Goal: Task Accomplishment & Management: Manage account settings

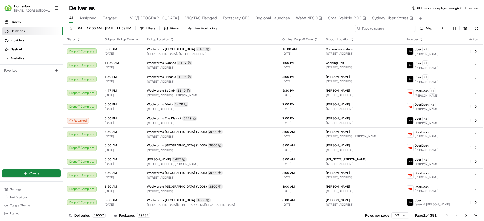
click at [392, 29] on input at bounding box center [385, 28] width 61 height 7
paste input "24829658"
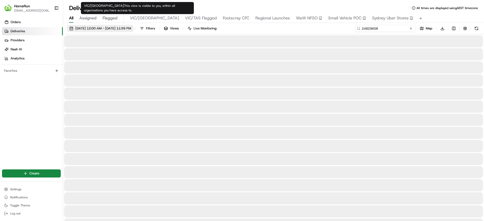
type input "24829658"
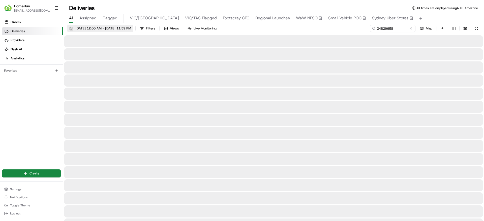
click at [126, 31] on span "[DATE] 12:00 AM - [DATE] 11:59 PM" at bounding box center [103, 28] width 56 height 5
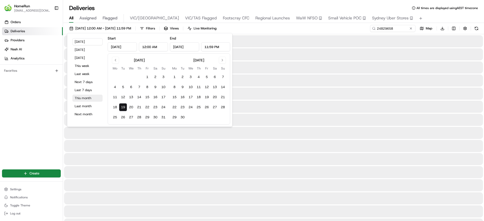
click at [81, 97] on button "This month" at bounding box center [87, 98] width 30 height 7
type input "Aug 1, 2025"
type input "Aug 31, 2025"
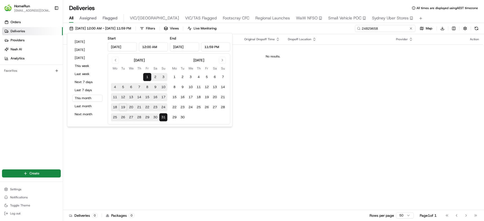
click at [406, 29] on input "24829658" at bounding box center [385, 28] width 61 height 7
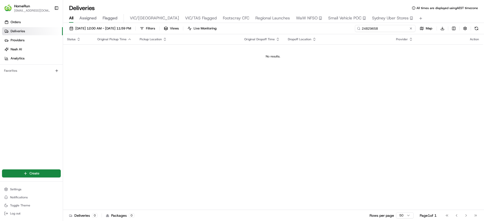
drag, startPoint x: 362, startPoint y: 27, endPoint x: 335, endPoint y: 32, distance: 27.3
click at [335, 32] on div "01/08/2025 12:00 AM - 31/08/2025 11:59 PM Filters Views Live Monitoring 2482965…" at bounding box center [273, 29] width 421 height 9
drag, startPoint x: 385, startPoint y: 26, endPoint x: 315, endPoint y: 30, distance: 69.5
click at [315, 30] on div "01/08/2025 12:00 AM - 31/08/2025 11:59 PM Filters Views Live Monitoring 2482965…" at bounding box center [273, 29] width 421 height 9
click at [380, 29] on input "24829658" at bounding box center [385, 28] width 61 height 7
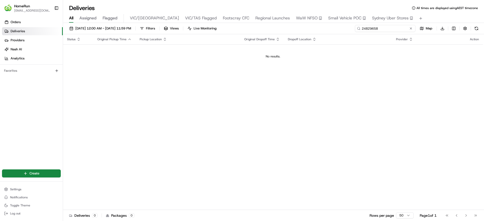
drag, startPoint x: 324, startPoint y: 33, endPoint x: 284, endPoint y: 32, distance: 40.1
click at [284, 32] on div "01/08/2025 12:00 AM - 31/08/2025 11:59 PM Filters Views Live Monitoring 2482965…" at bounding box center [273, 29] width 421 height 9
paste input "64970360"
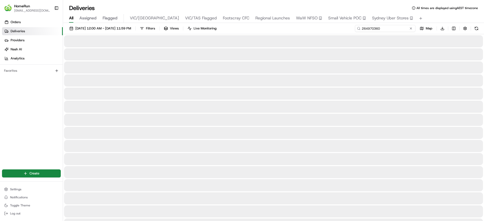
type input "264970360"
click at [409, 9] on div "Deliveries All times are displayed using AEST timezone" at bounding box center [273, 8] width 421 height 8
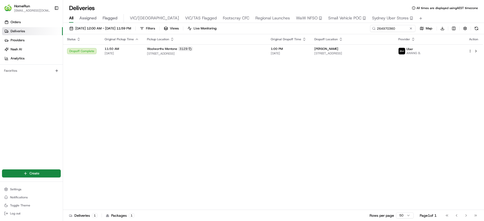
click at [235, 43] on th "Pickup Location" at bounding box center [205, 39] width 124 height 10
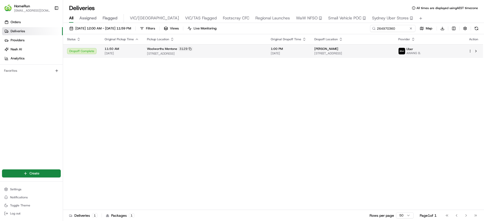
click at [234, 50] on div "Woolworths Mentone 3129" at bounding box center [205, 49] width 116 height 5
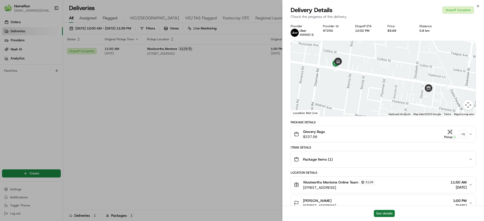
click at [382, 216] on button "See details" at bounding box center [384, 213] width 21 height 7
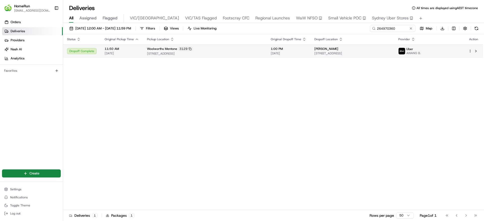
click at [359, 51] on span "258 Balcombe Rd, U 1, Mentone, VIC 3194, AU" at bounding box center [353, 53] width 76 height 4
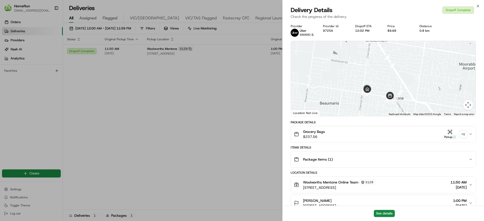
click at [368, 162] on div "Package Items ( 1 )" at bounding box center [381, 160] width 175 height 10
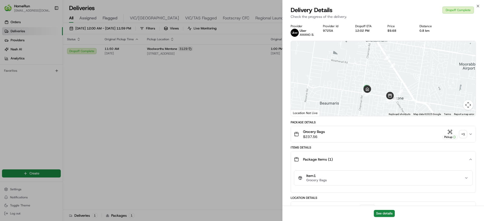
click at [363, 182] on div "Item 1 Grocery Bags" at bounding box center [381, 178] width 166 height 9
click at [368, 136] on div "Grocery Bags $237.56 Pickup + 1" at bounding box center [381, 134] width 175 height 10
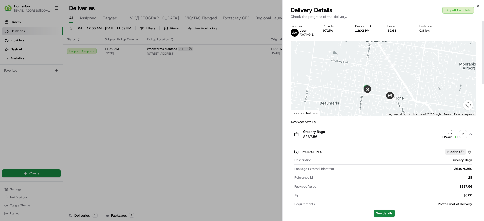
click at [466, 134] on div "+ 1" at bounding box center [463, 134] width 7 height 7
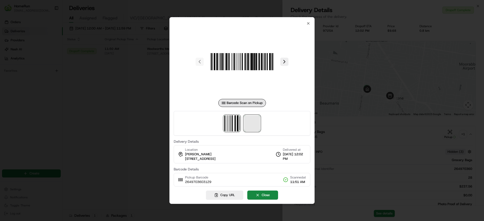
click at [259, 124] on span at bounding box center [252, 124] width 16 height 16
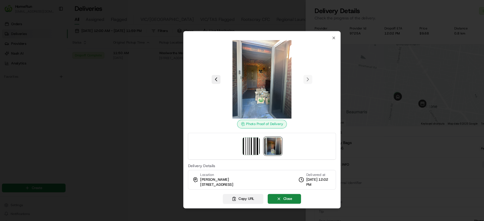
click at [218, 184] on button "Copy URL" at bounding box center [224, 183] width 37 height 9
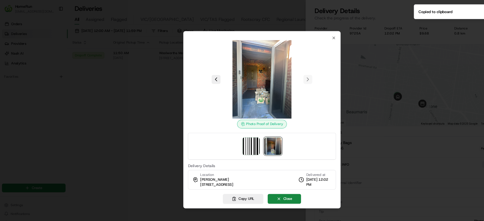
click at [353, 65] on div at bounding box center [242, 110] width 484 height 221
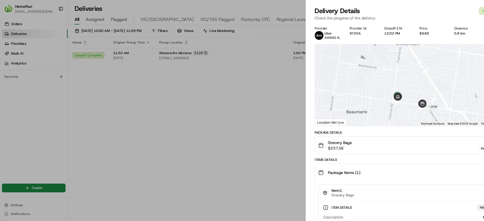
click at [310, 138] on span "$237.56" at bounding box center [314, 136] width 22 height 5
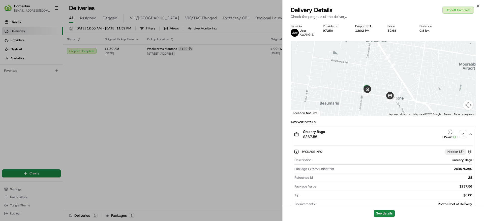
click at [458, 169] on div "264970360" at bounding box center [405, 169] width 136 height 5
copy div "264970360"
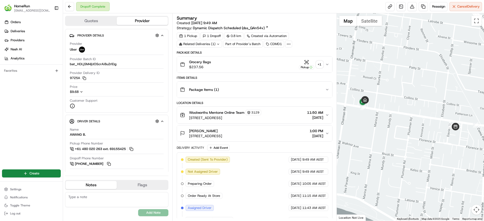
scroll to position [94, 0]
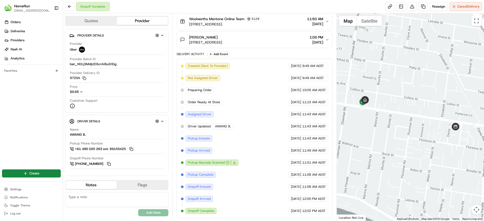
drag, startPoint x: 280, startPoint y: 174, endPoint x: 322, endPoint y: 176, distance: 42.2
drag, startPoint x: 322, startPoint y: 176, endPoint x: 270, endPoint y: 143, distance: 61.3
click at [270, 143] on div "Created (Sent To Provider) Uber [DATE] 9:49 AM AEST Not Assigned Driver Uber [D…" at bounding box center [254, 138] width 147 height 151
drag, startPoint x: 270, startPoint y: 154, endPoint x: 306, endPoint y: 147, distance: 36.8
click at [306, 147] on div "Created (Sent To Provider) Uber [DATE] 9:49 AM AEST Not Assigned Driver Uber [D…" at bounding box center [254, 138] width 147 height 151
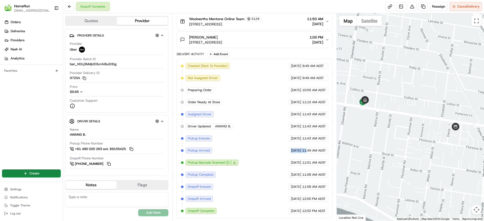
click at [306, 147] on div "Created (Sent To Provider) Uber 16/08/2025 9:49 AM AEST Not Assigned Driver Ube…" at bounding box center [254, 138] width 147 height 151
drag, startPoint x: 290, startPoint y: 160, endPoint x: 288, endPoint y: 143, distance: 17.3
click at [288, 143] on div "Created (Sent To Provider) Uber 16/08/2025 9:49 AM AEST Not Assigned Driver Ube…" at bounding box center [254, 138] width 147 height 151
drag, startPoint x: 279, startPoint y: 153, endPoint x: 308, endPoint y: 154, distance: 29.1
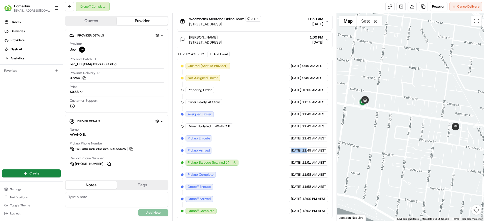
click at [308, 154] on div "Created (Sent To Provider) Uber 16/08/2025 9:49 AM AEST Not Assigned Driver Ube…" at bounding box center [254, 138] width 147 height 151
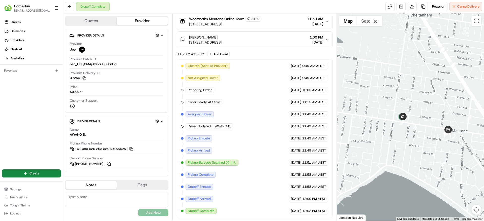
click at [236, 143] on div "Created (Sent To Provider) Uber 16/08/2025 9:49 AM AEST Not Assigned Driver Ube…" at bounding box center [254, 138] width 147 height 151
drag, startPoint x: 236, startPoint y: 144, endPoint x: 323, endPoint y: 150, distance: 87.0
click at [323, 150] on div "Created (Sent To Provider) Uber 16/08/2025 9:49 AM AEST Not Assigned Driver Ube…" at bounding box center [254, 138] width 147 height 151
click at [323, 150] on span "11:49 AM AEST" at bounding box center [314, 151] width 24 height 5
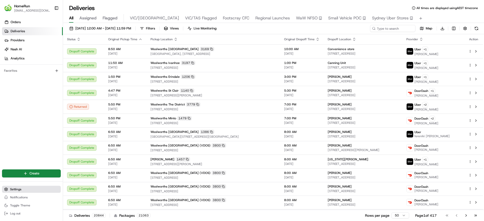
click at [18, 190] on span "Settings" at bounding box center [15, 190] width 11 height 4
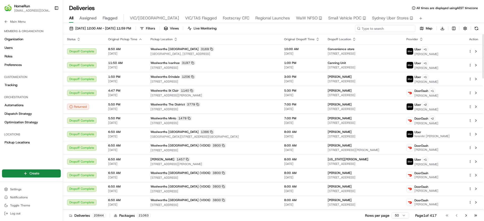
click at [390, 29] on input at bounding box center [385, 28] width 61 height 7
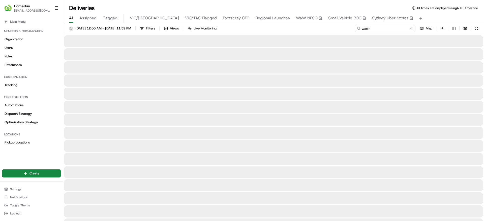
type input "warrn"
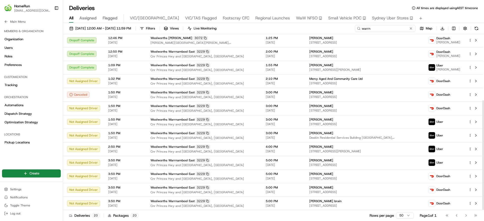
scroll to position [106, 0]
click at [380, 29] on input "warrn" at bounding box center [385, 28] width 61 height 7
click at [25, 144] on span "Pickup Locations" at bounding box center [17, 143] width 25 height 5
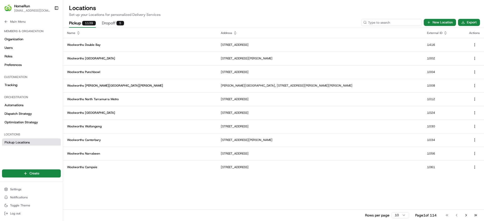
click at [387, 23] on input at bounding box center [392, 22] width 61 height 7
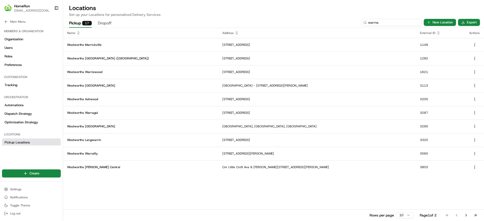
type input "warrna"
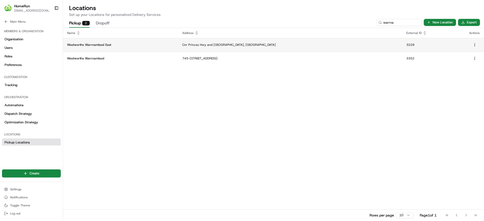
click at [242, 41] on td "Cnr Princes Hwy and Gateway Rd, Warrnambool, VIC 3280, AU" at bounding box center [290, 45] width 224 height 14
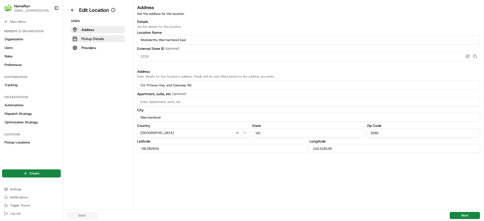
click at [105, 42] on button "Pickup Details" at bounding box center [98, 38] width 54 height 7
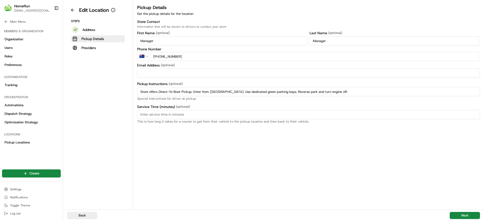
click at [342, 90] on input "Store offers Direct-To-Boot Pickup. Enter from Gateway Rd. Use dedicated green …" at bounding box center [308, 91] width 343 height 9
click at [420, 94] on input "Store offers Direct-To-Boot Pickup. Enter from Gateway Rd. Use dedicated green …" at bounding box center [308, 91] width 343 height 9
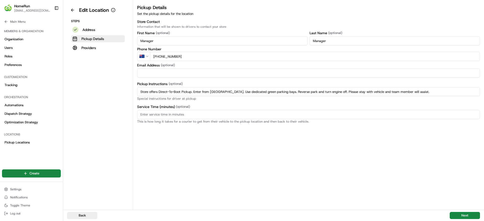
click at [371, 93] on input "Store offers Direct-To-Boot Pickup. Enter from Gateway Rd. Use dedicated green …" at bounding box center [308, 91] width 343 height 9
click at [432, 93] on input "Store offers Direct-To-Boot Pickup. Enter from Gateway Rd. Use dedicated green …" at bounding box center [308, 91] width 343 height 9
drag, startPoint x: 432, startPoint y: 93, endPoint x: 72, endPoint y: 96, distance: 360.5
click at [72, 96] on div "Edit Location Steps Address Pickup Details Providers Pickup Details Set the pic…" at bounding box center [273, 105] width 421 height 210
type input "Store offers Direct-To-Boot Pickup. Enter from Gateway Rd. Use dedicated green …"
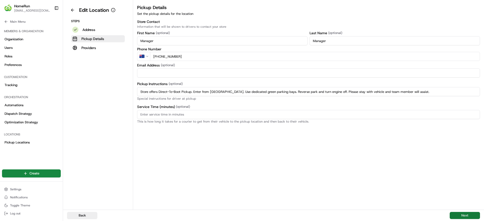
click at [462, 213] on button "Next" at bounding box center [465, 215] width 30 height 7
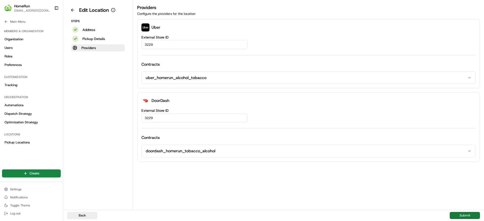
click at [462, 213] on button "Submit" at bounding box center [465, 215] width 30 height 7
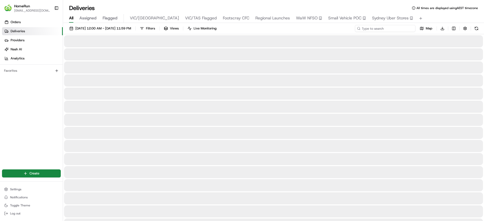
click at [390, 31] on input at bounding box center [385, 28] width 61 height 7
paste input "264692363"
type input "264692363"
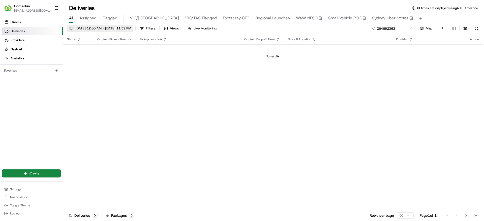
click at [131, 26] on span "19/08/2025 12:00 AM - 19/08/2025 11:59 PM" at bounding box center [103, 28] width 56 height 5
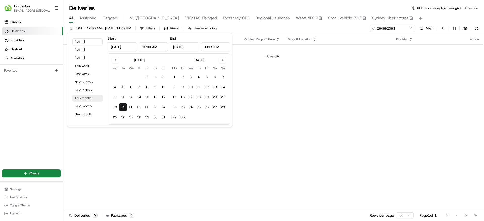
click at [82, 98] on button "This month" at bounding box center [87, 98] width 30 height 7
type input "Aug 1, 2025"
type input "Aug 31, 2025"
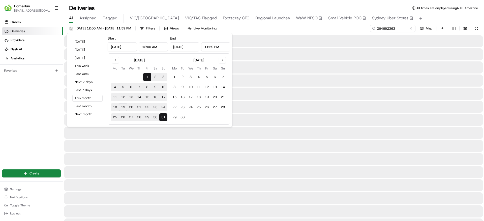
click at [11, 116] on div "Orders Deliveries Providers Nash AI Analytics Favorites" at bounding box center [31, 90] width 63 height 149
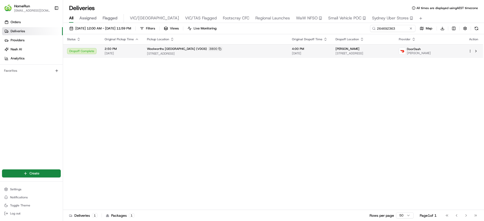
click at [298, 55] on span "14/08/2025" at bounding box center [310, 53] width 36 height 4
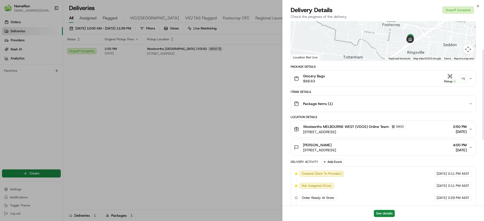
scroll to position [57, 0]
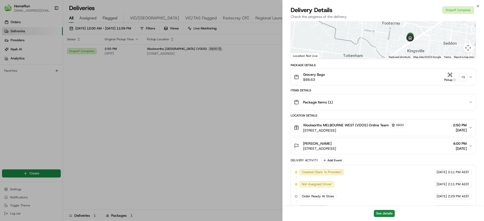
click at [336, 151] on span "304 Geelong Road, West Footscray, VIC 3012, AU" at bounding box center [319, 148] width 33 height 5
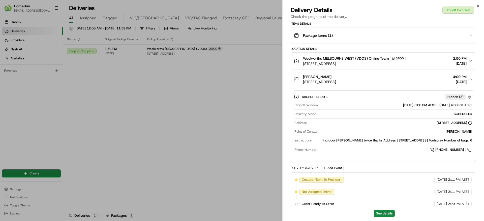
scroll to position [0, 0]
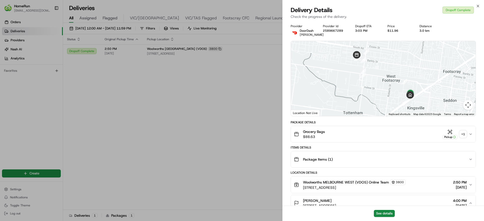
click at [356, 133] on div "Grocery Bags $88.63 Pickup + 1" at bounding box center [381, 134] width 175 height 10
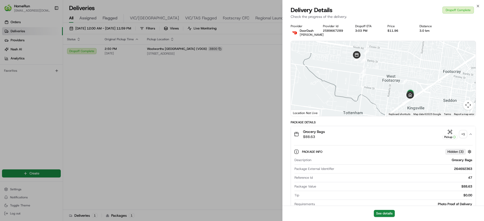
click at [459, 167] on div "264692363" at bounding box center [405, 169] width 136 height 5
copy div "264692363"
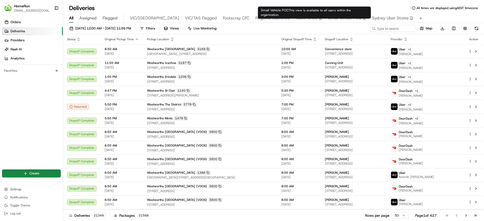
click at [328, 21] on span "Small Vehicle POC" at bounding box center [344, 18] width 33 height 6
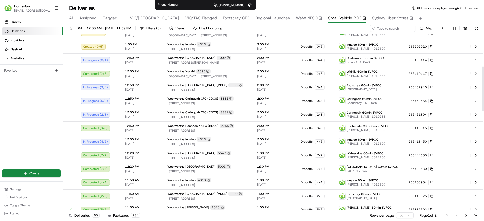
scroll to position [127, 0]
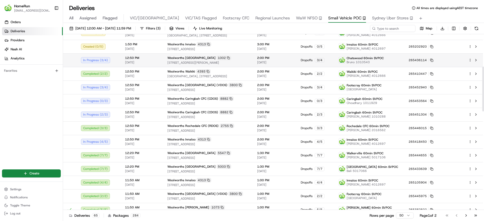
click at [132, 55] on td "12:50 PM [DATE]" at bounding box center [142, 60] width 42 height 14
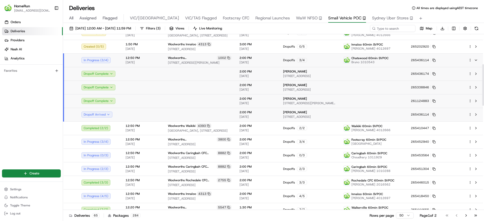
click at [23, 101] on div "Orders Deliveries Providers [PERSON_NAME] Analytics Favorites" at bounding box center [31, 90] width 63 height 149
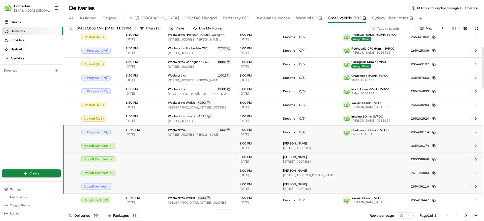
scroll to position [54, 0]
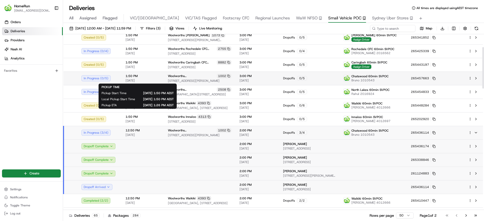
click at [158, 77] on span "1:50 PM" at bounding box center [143, 76] width 34 height 4
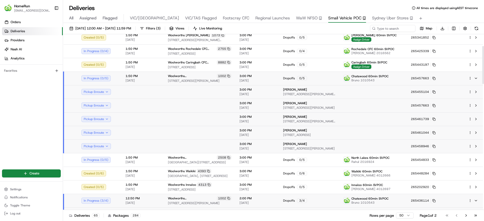
click at [158, 77] on span "1:50 PM" at bounding box center [143, 76] width 34 height 4
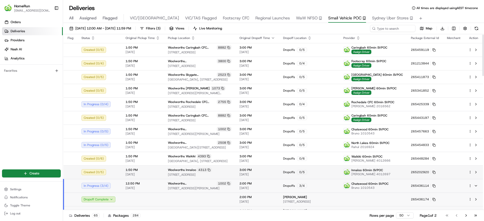
scroll to position [0, 0]
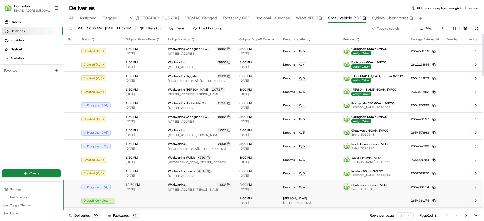
click at [0, 152] on div "Orders Deliveries Providers [PERSON_NAME] Analytics Favorites" at bounding box center [31, 90] width 63 height 149
